Goal: Navigation & Orientation: Go to known website

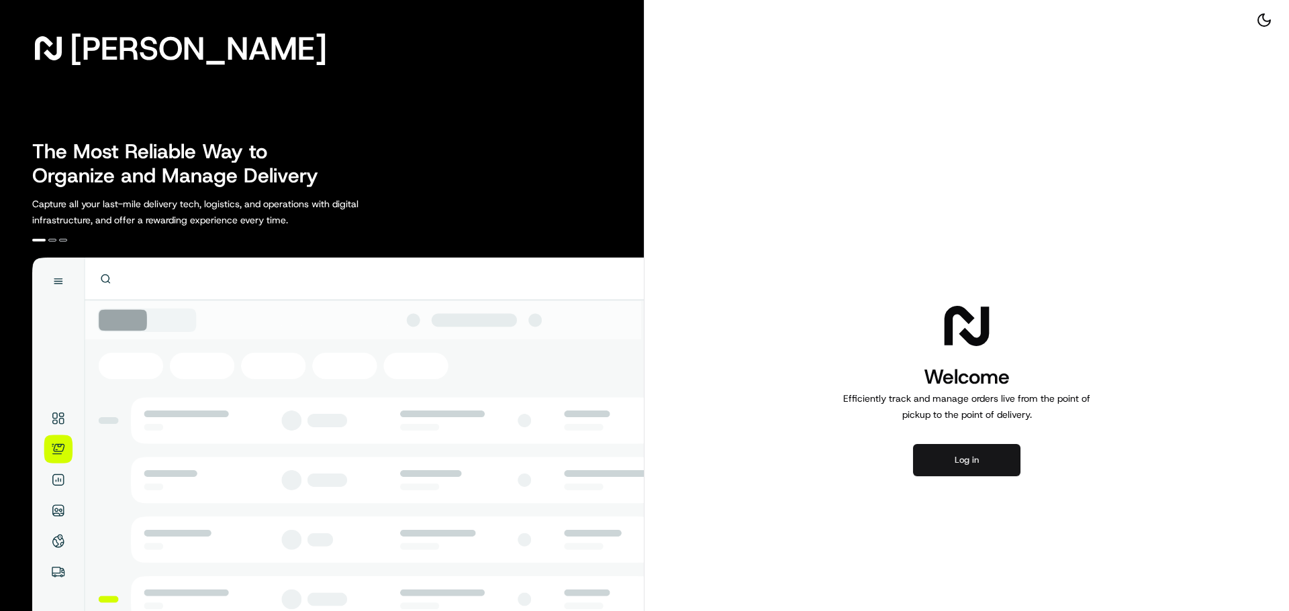
click at [943, 456] on button "Log in" at bounding box center [966, 460] width 107 height 32
